Goal: Navigation & Orientation: Find specific page/section

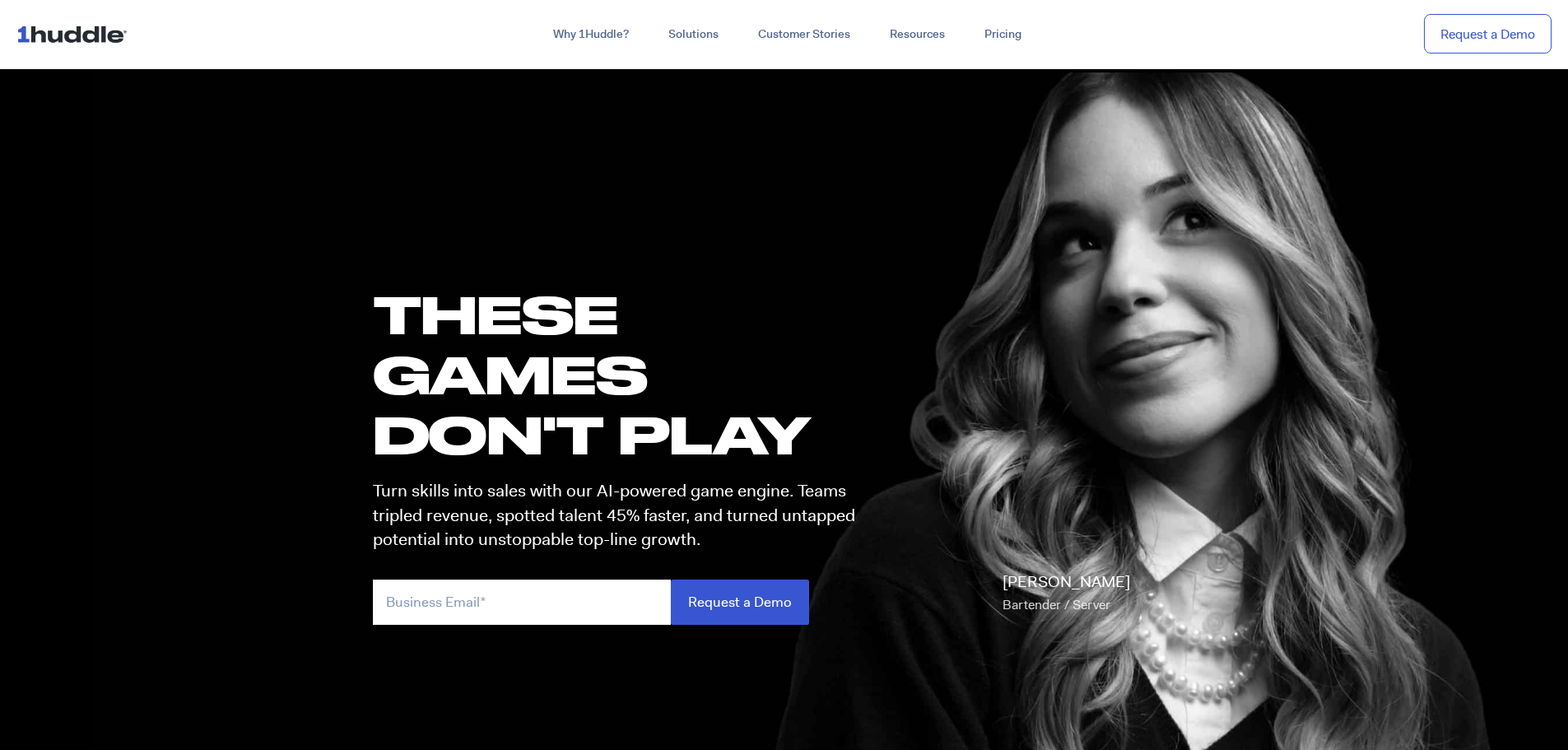
click at [81, 36] on img at bounding box center [75, 34] width 118 height 31
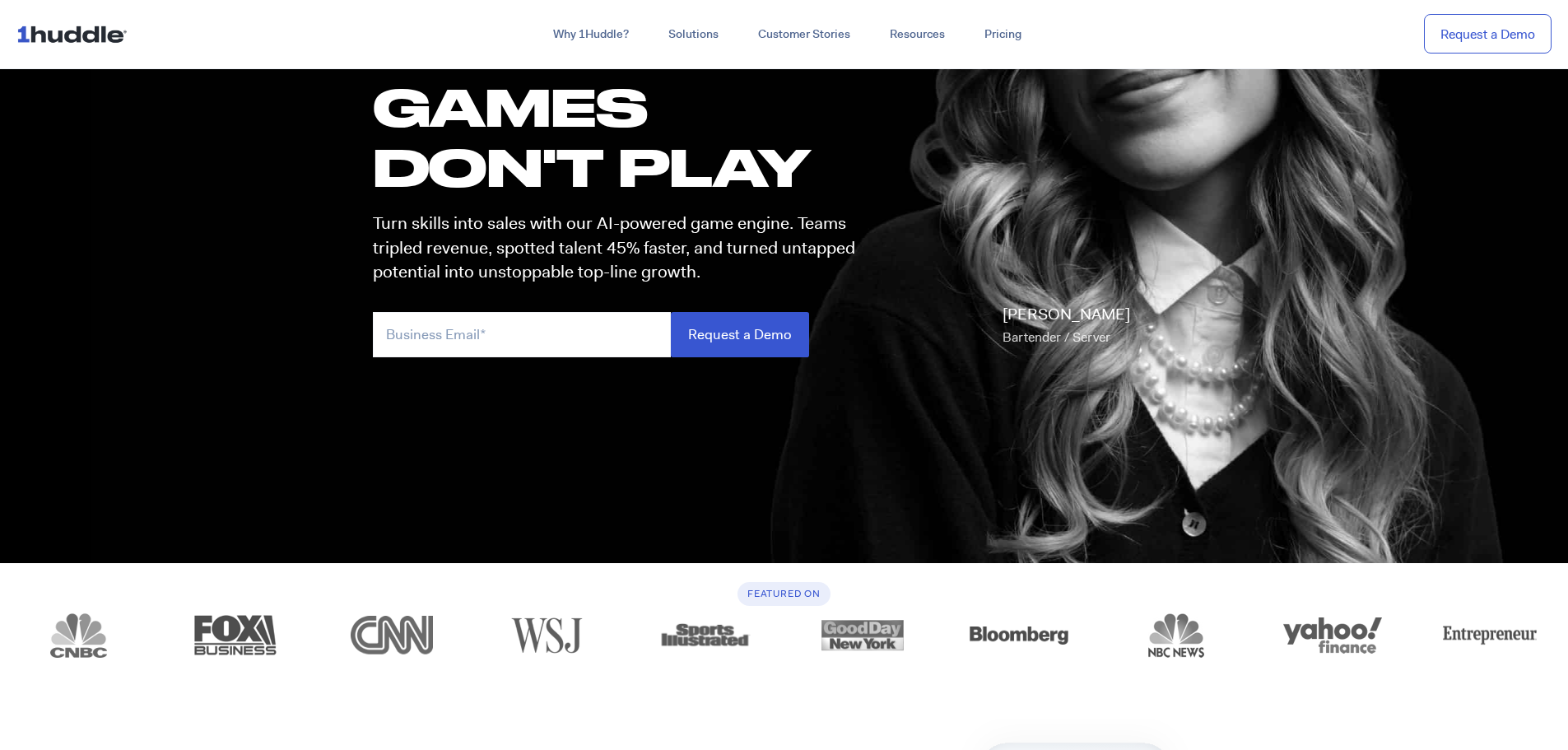
scroll to position [329, 0]
